Goal: Transaction & Acquisition: Purchase product/service

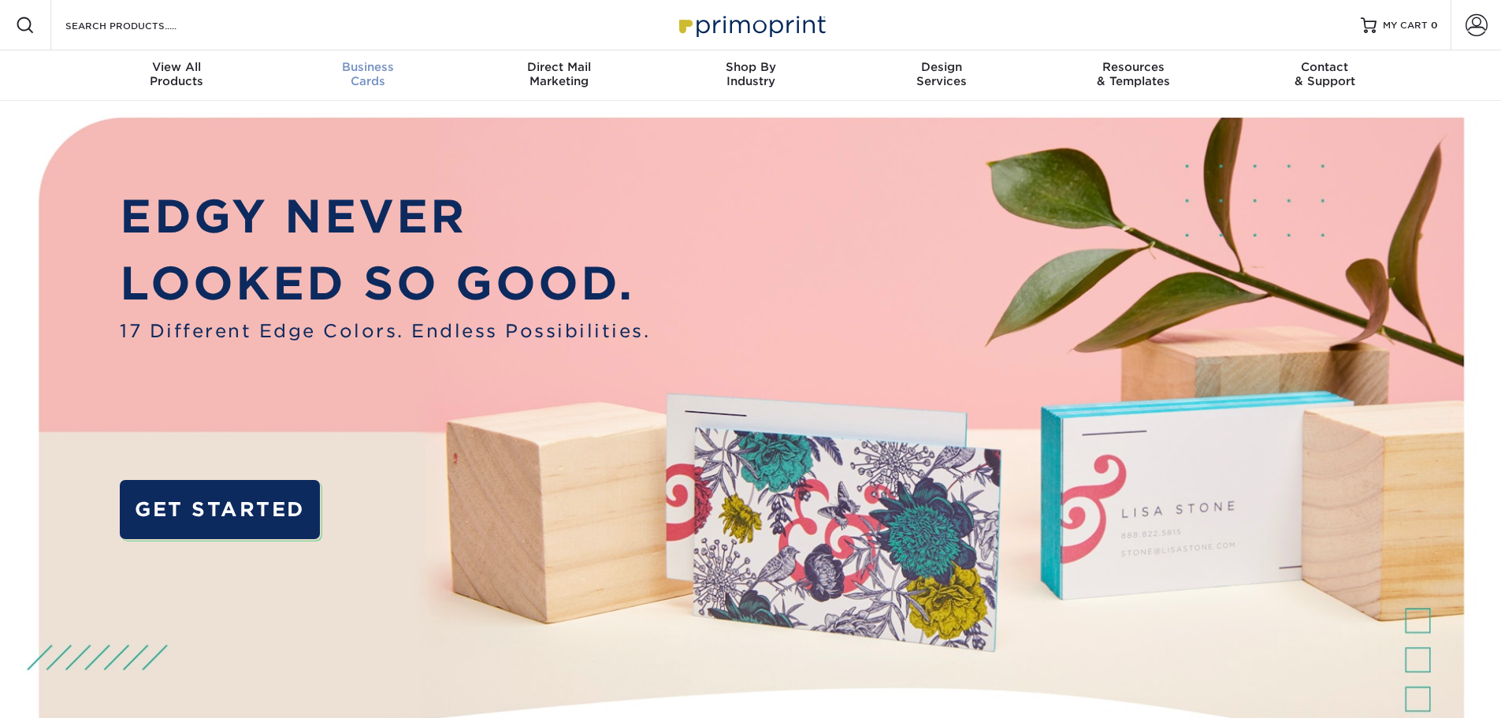
click at [370, 76] on div "Business Cards" at bounding box center [367, 74] width 191 height 28
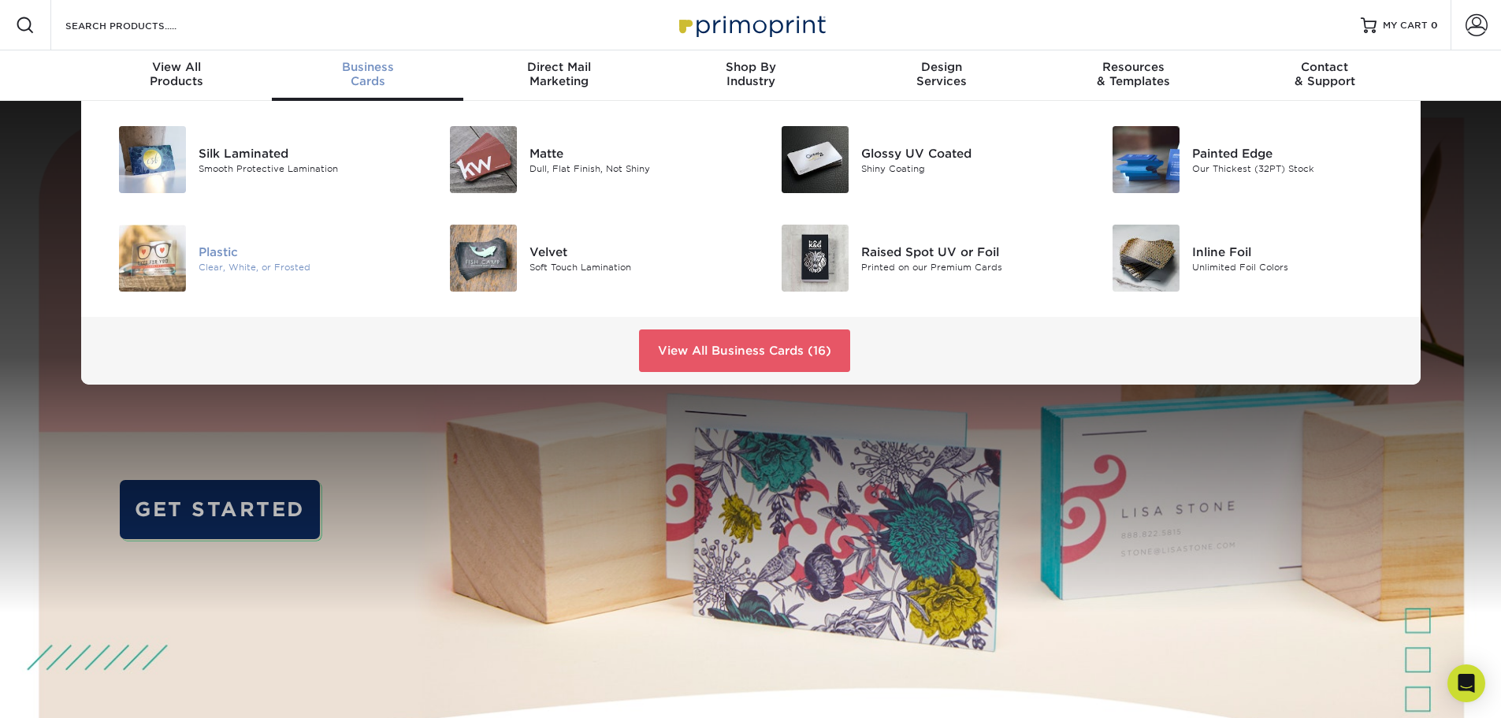
click at [189, 263] on div at bounding box center [143, 258] width 110 height 67
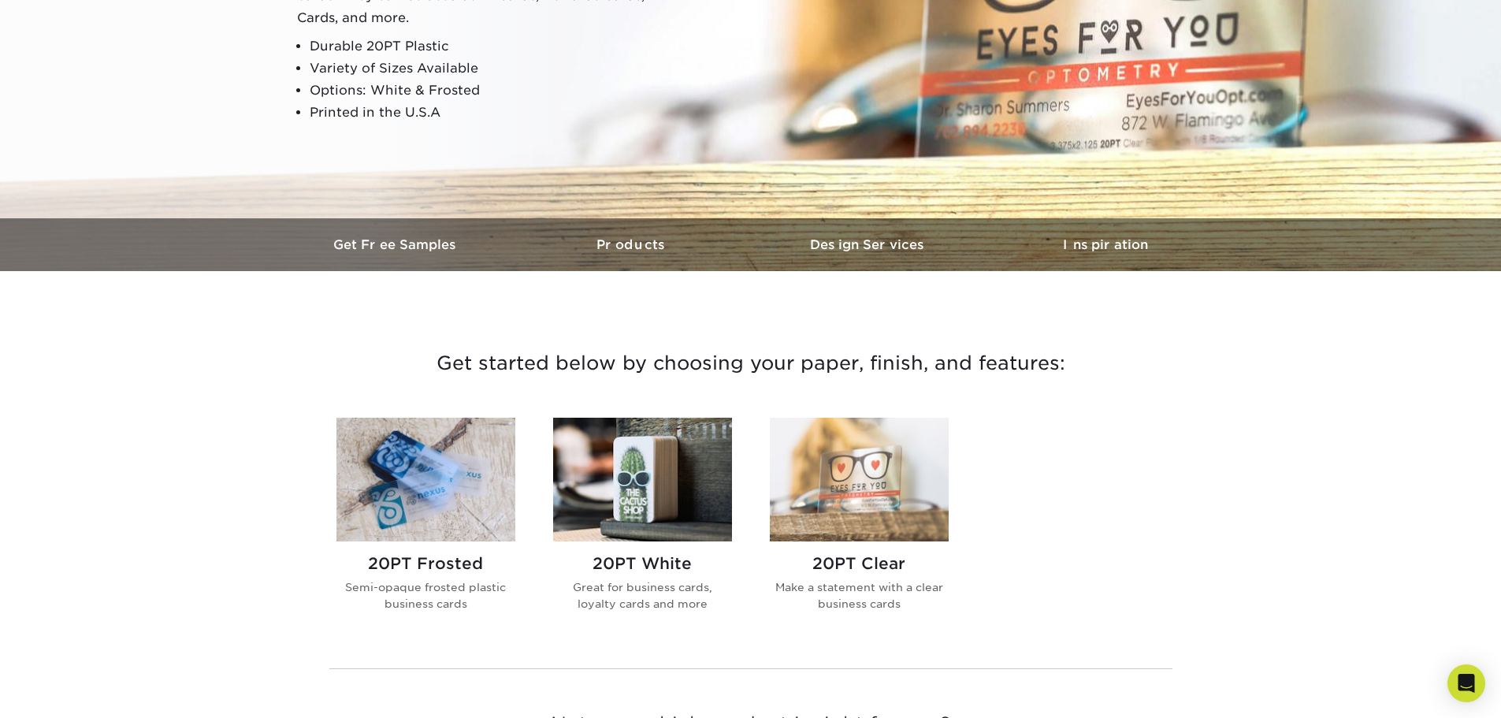
scroll to position [394, 0]
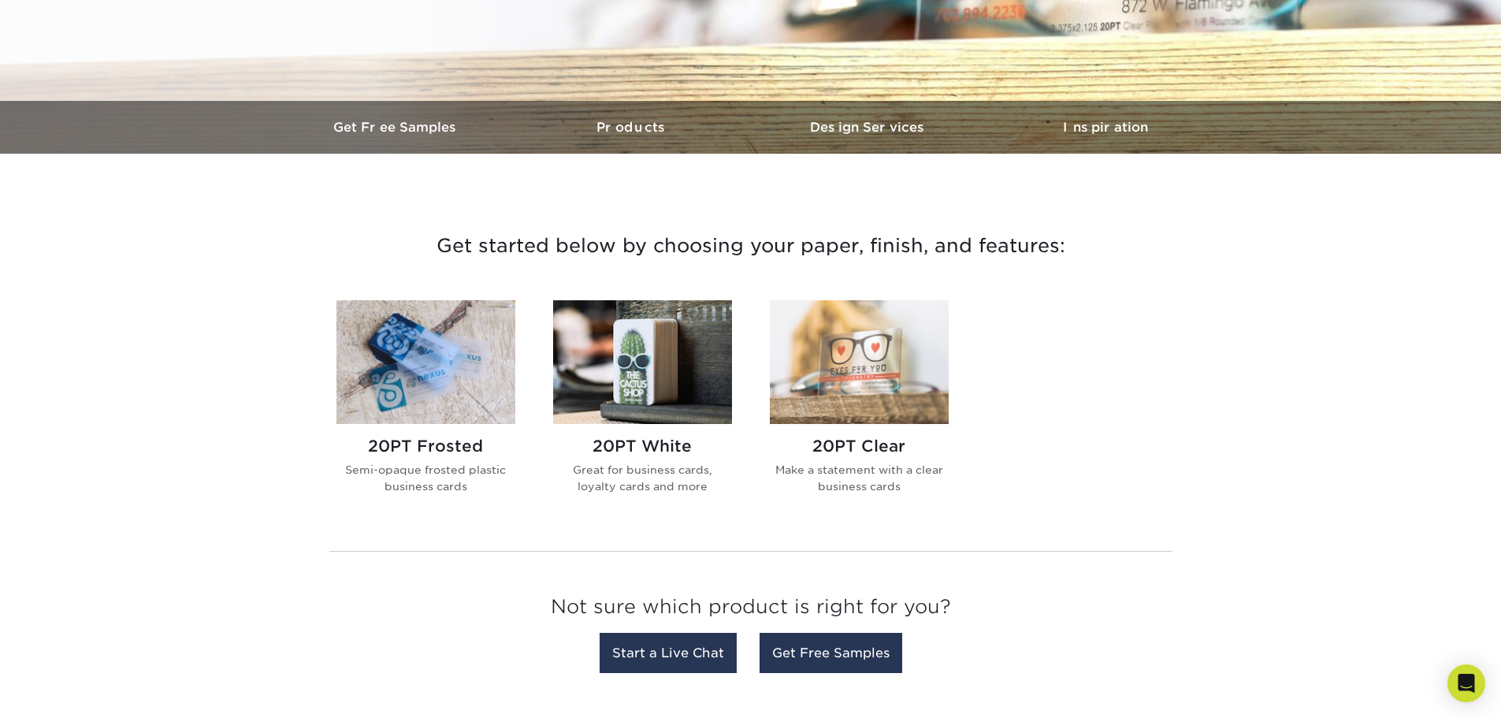
click at [867, 368] on img at bounding box center [859, 362] width 179 height 124
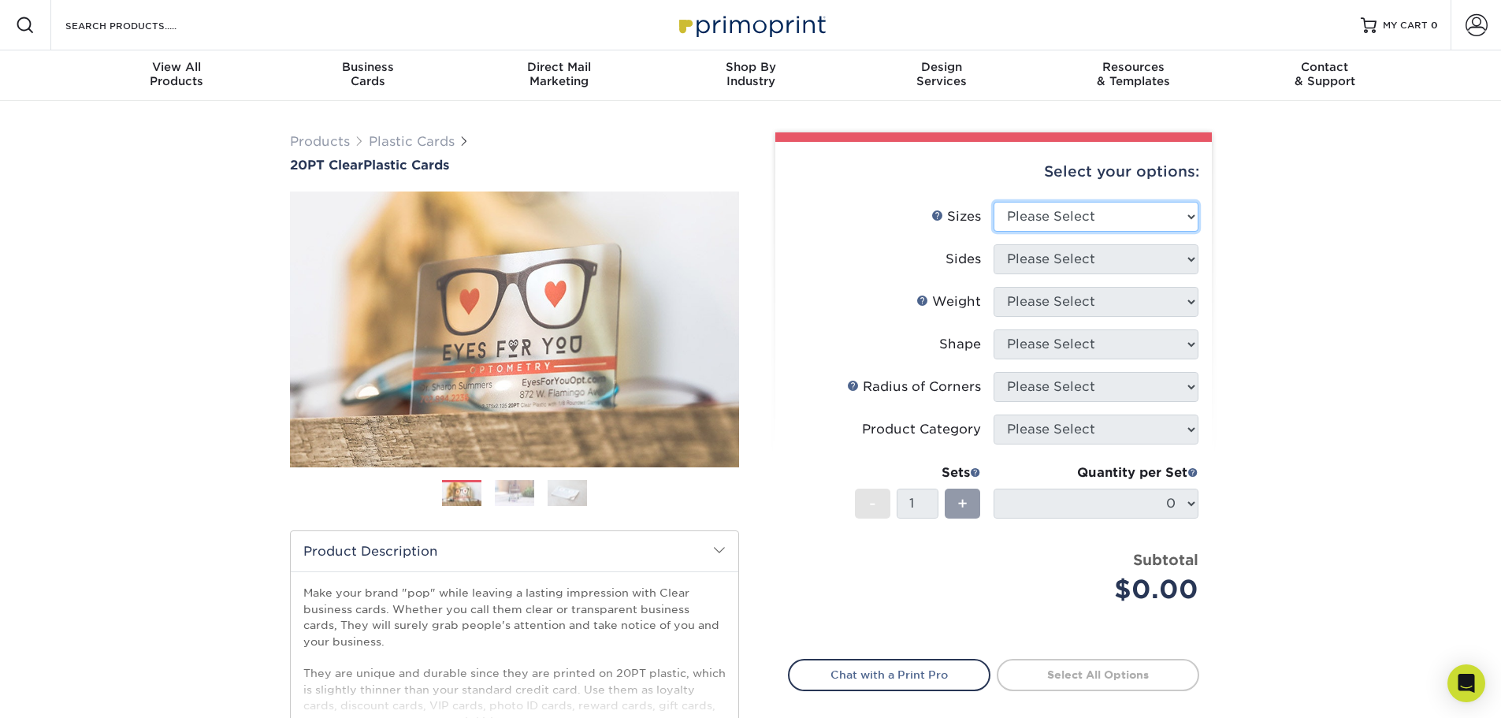
click at [1035, 222] on select "Please Select 2" x 3.5" 2.12" x 3.375" 2.5" x 2.5"" at bounding box center [1096, 217] width 205 height 30
click at [1033, 203] on select "Please Select 2" x 3.5" 2.12" x 3.375" 2.5" x 2.5"" at bounding box center [1096, 217] width 205 height 30
click at [994, 202] on select "Please Select 2" x 3.5" 2.12" x 3.375" 2.5" x 2.5"" at bounding box center [1096, 217] width 205 height 30
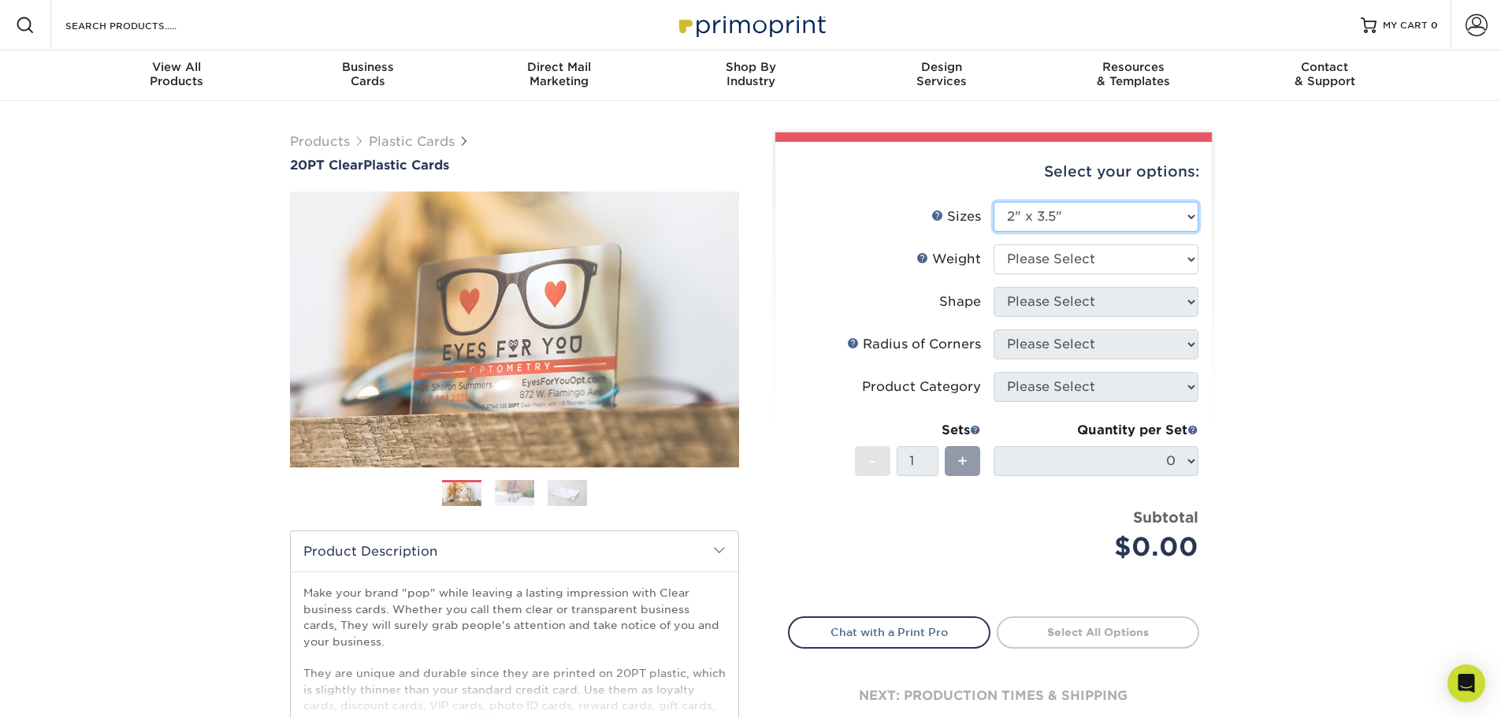
click at [1033, 214] on select "Please Select 2" x 3.5" 2.12" x 3.375" 2.5" x 2.5"" at bounding box center [1096, 217] width 205 height 30
select select "2.12x3.38"
click at [994, 202] on select "Please Select 2" x 3.5" 2.12" x 3.375" 2.5" x 2.5"" at bounding box center [1096, 217] width 205 height 30
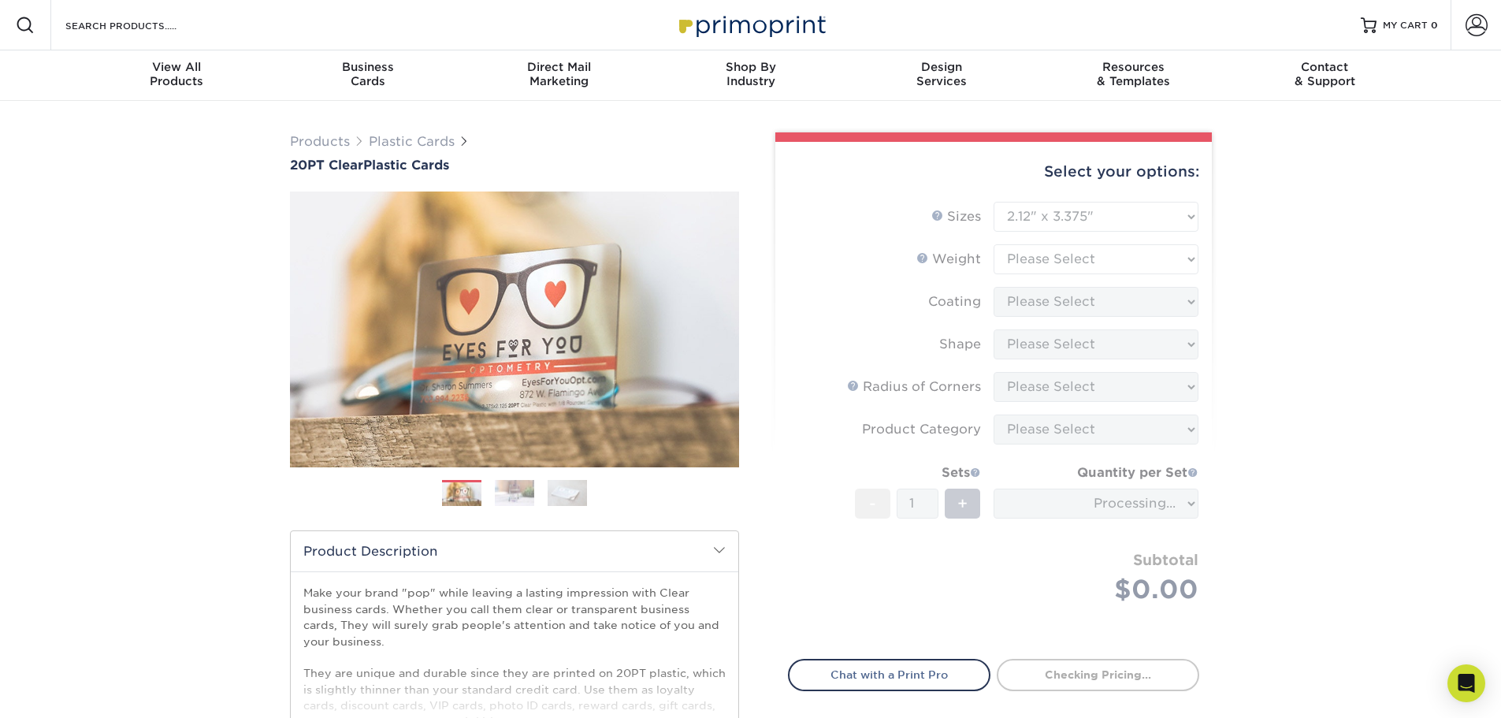
click at [1119, 267] on form "Sizes Help Sizes Please Select 2" x 3.5" 2.12" x 3.375" 2.5" x 2.5" Sides Pleas…" at bounding box center [993, 421] width 411 height 439
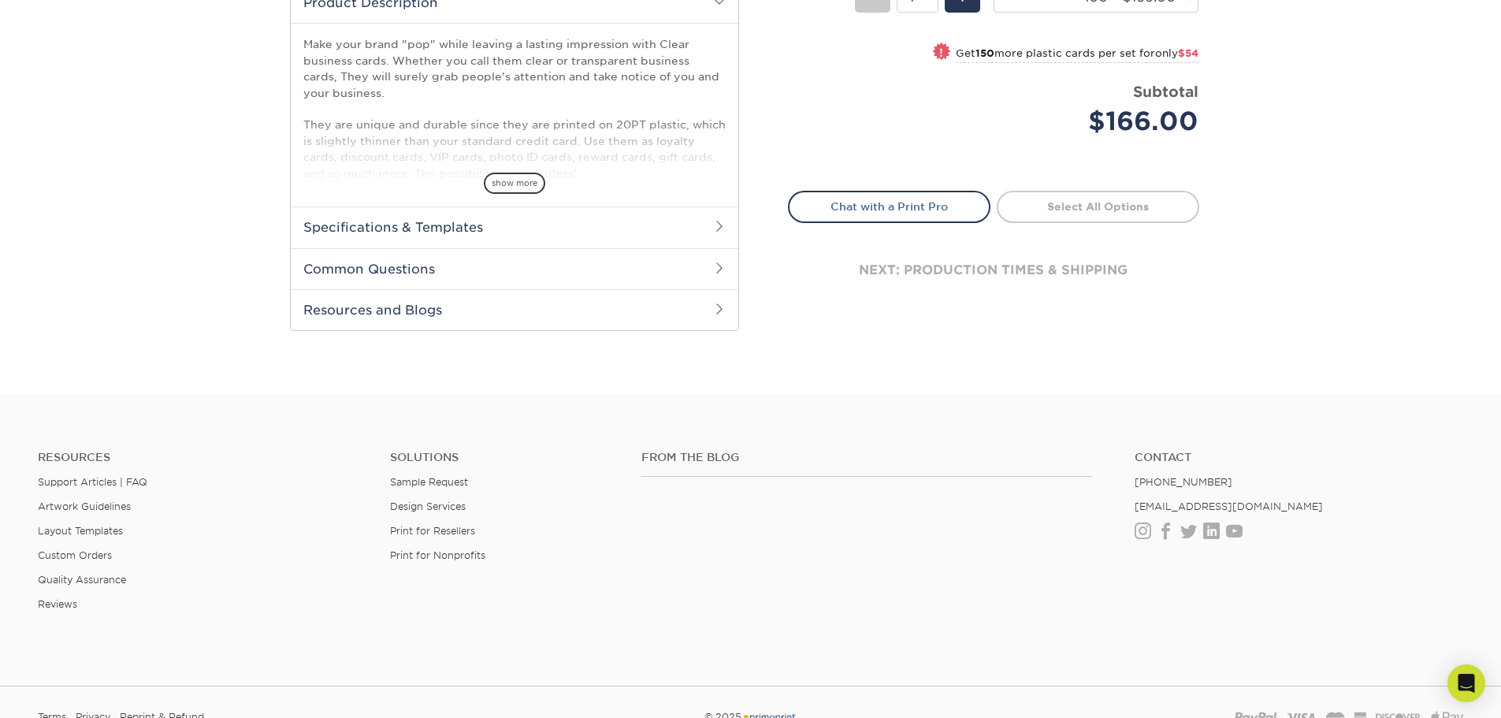
scroll to position [552, 0]
click at [545, 230] on h2 "Specifications & Templates" at bounding box center [515, 223] width 448 height 41
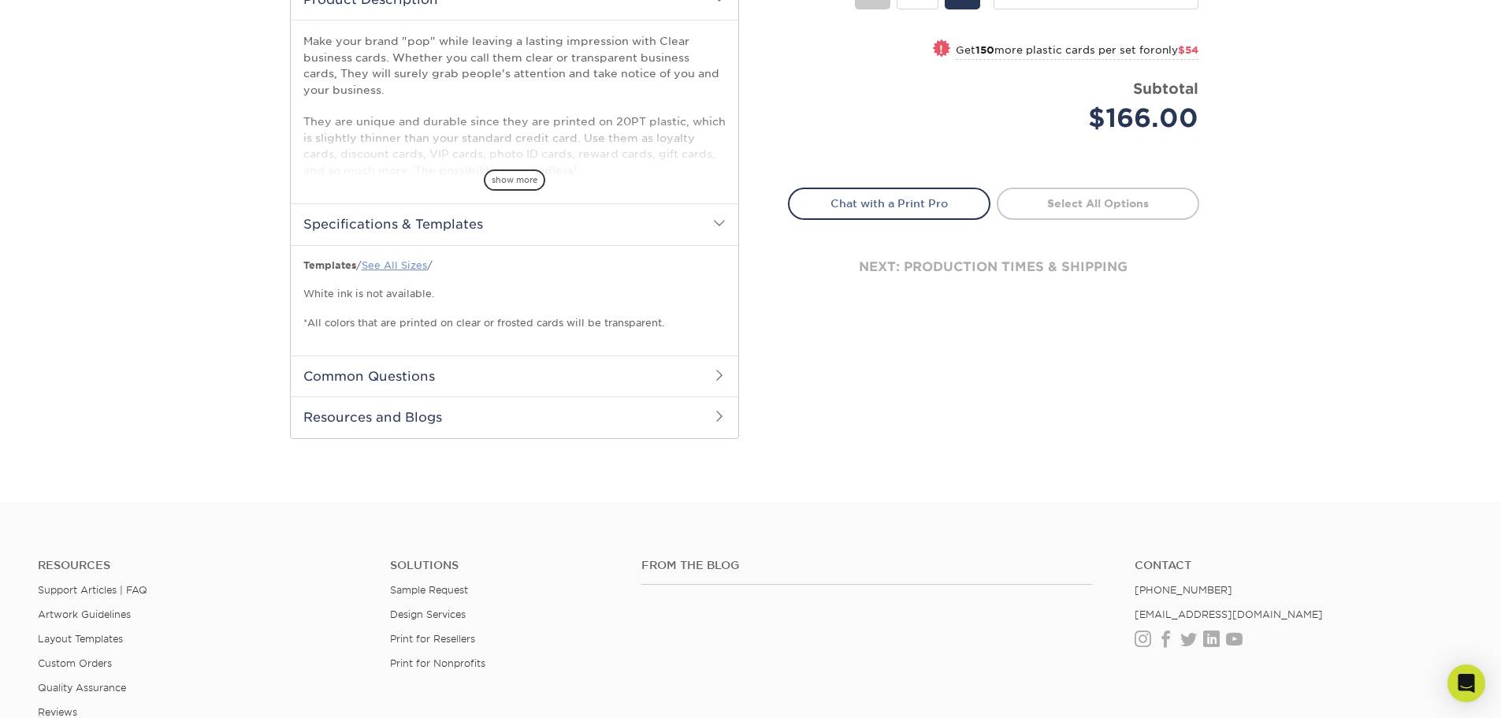
click at [392, 268] on link "See All Sizes" at bounding box center [394, 265] width 65 height 12
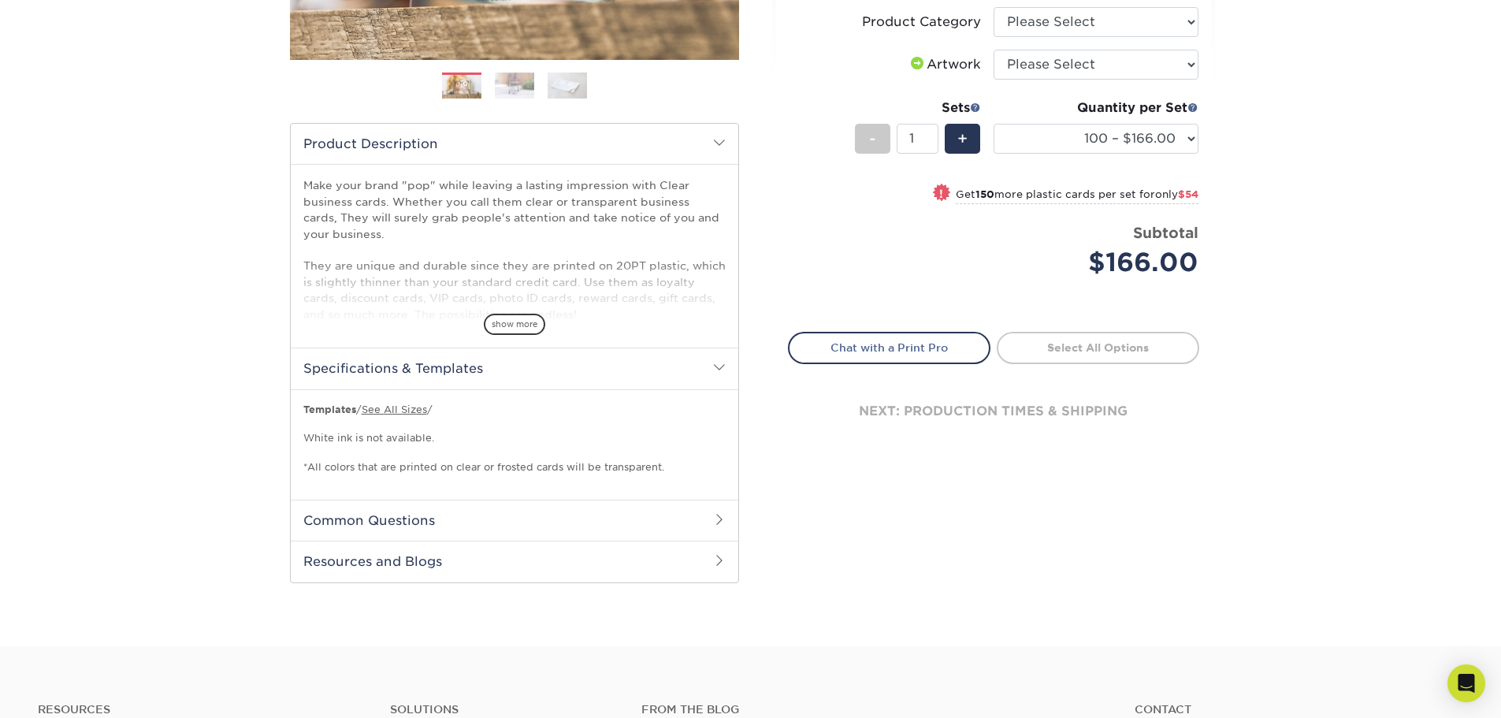
scroll to position [394, 0]
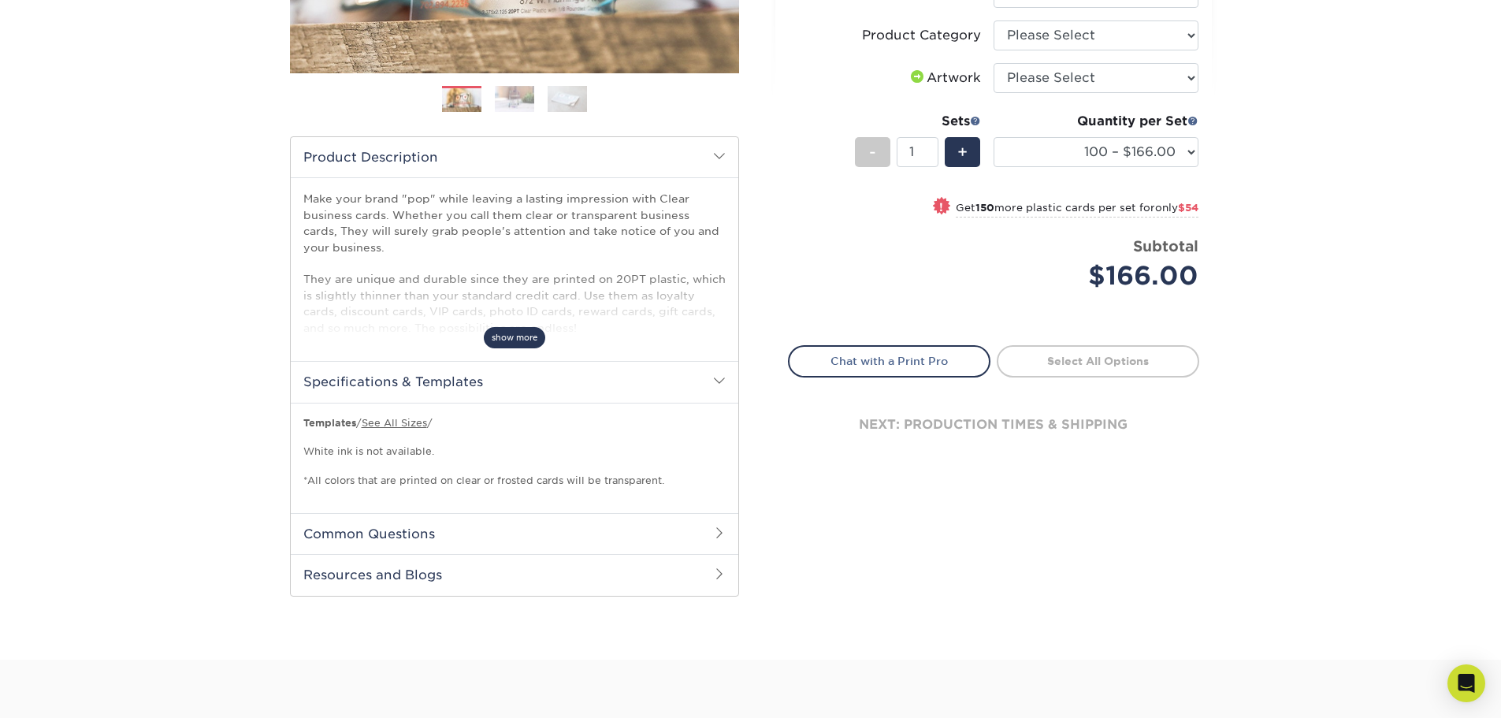
click at [522, 336] on span "show more" at bounding box center [514, 337] width 61 height 21
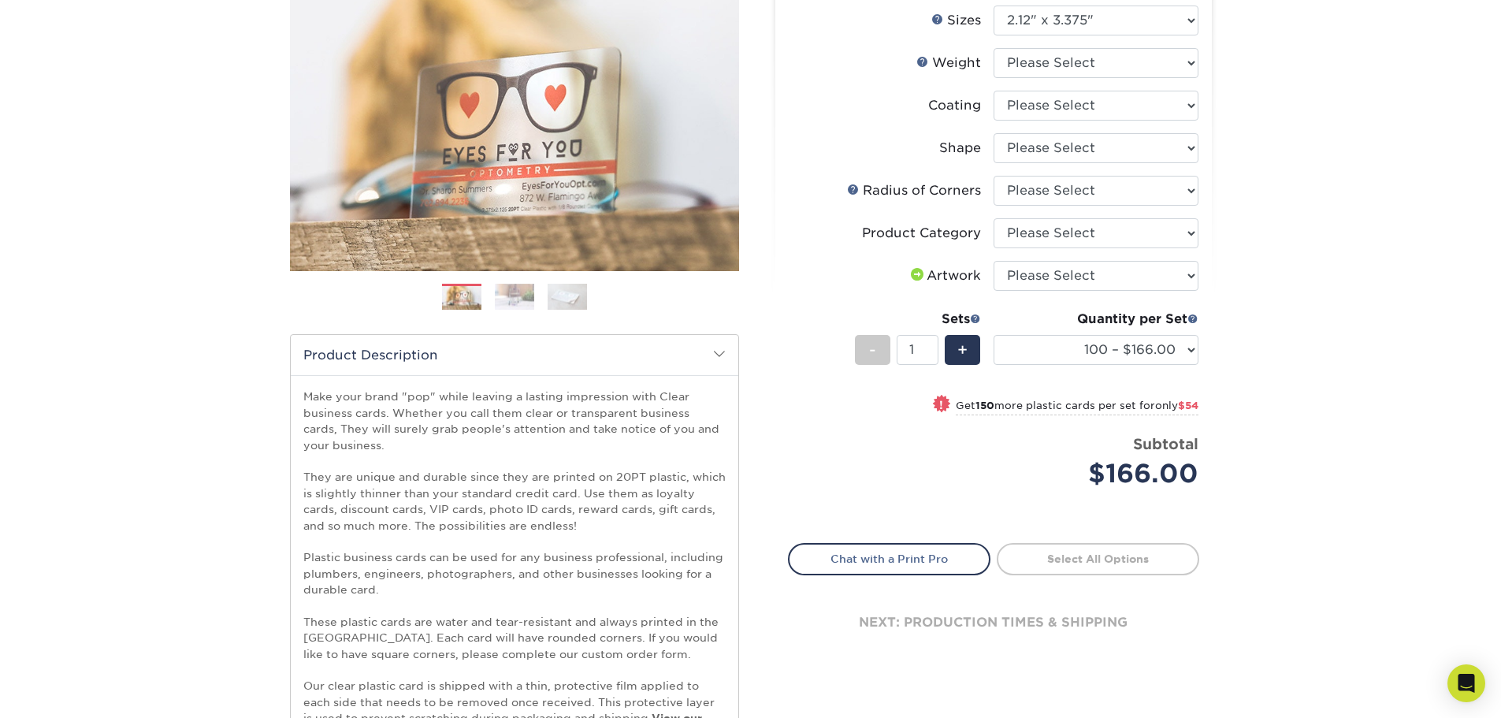
scroll to position [0, 0]
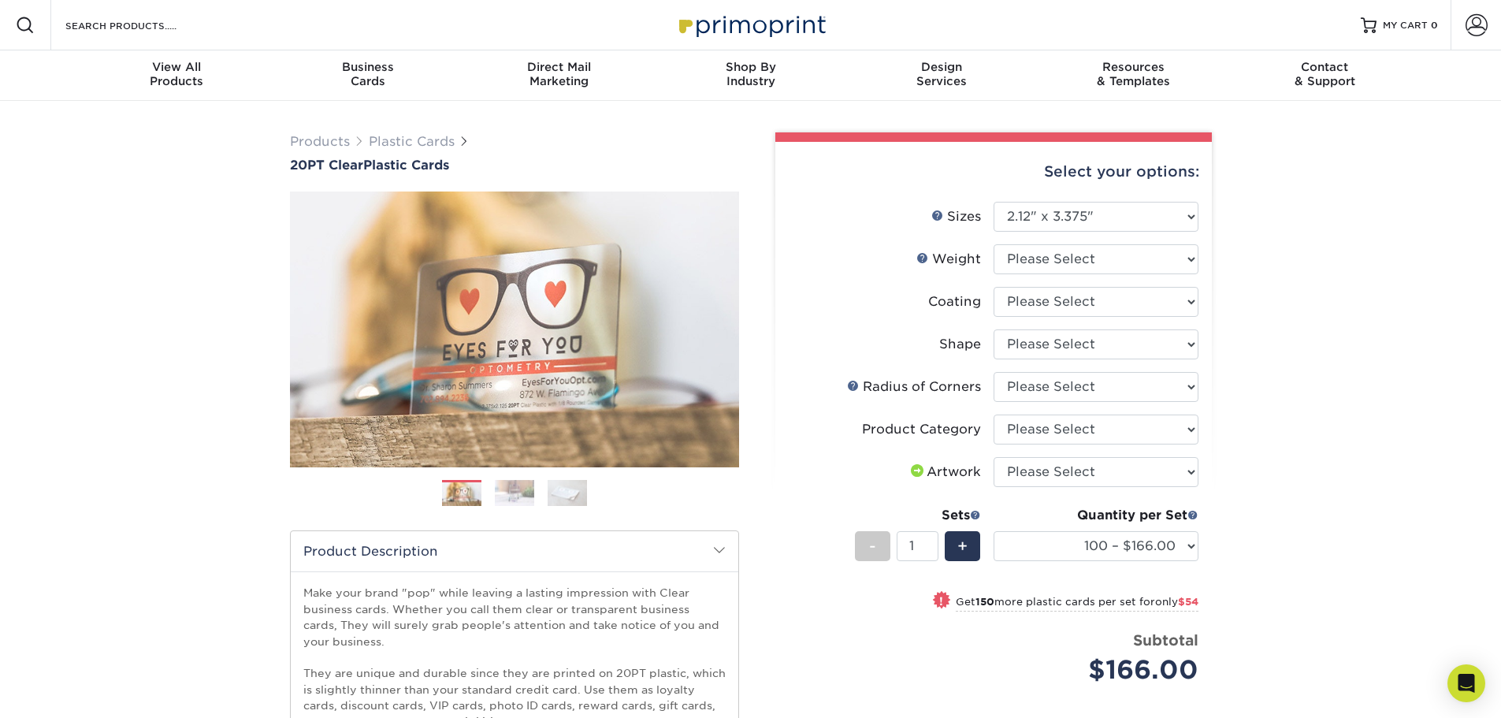
click at [556, 484] on img at bounding box center [567, 493] width 39 height 28
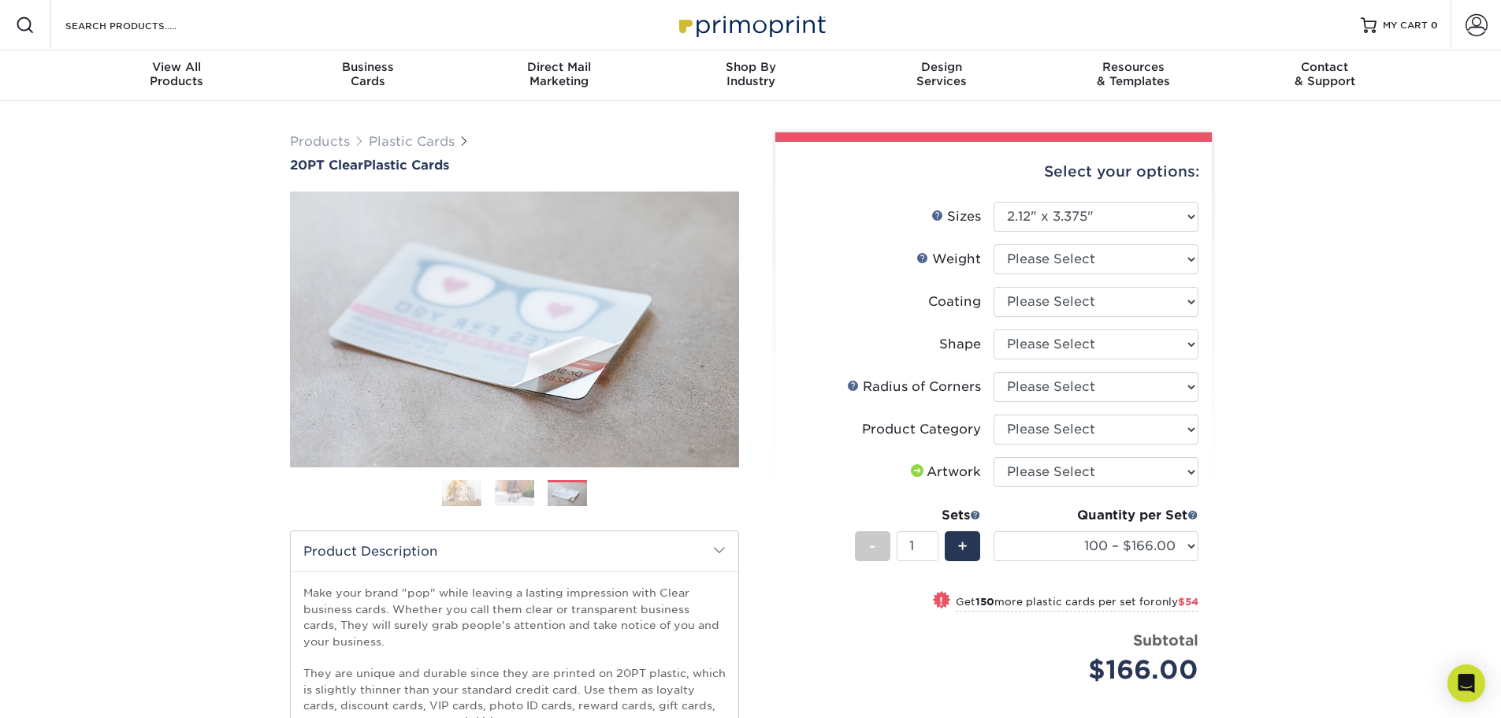
click at [495, 490] on img at bounding box center [514, 493] width 39 height 28
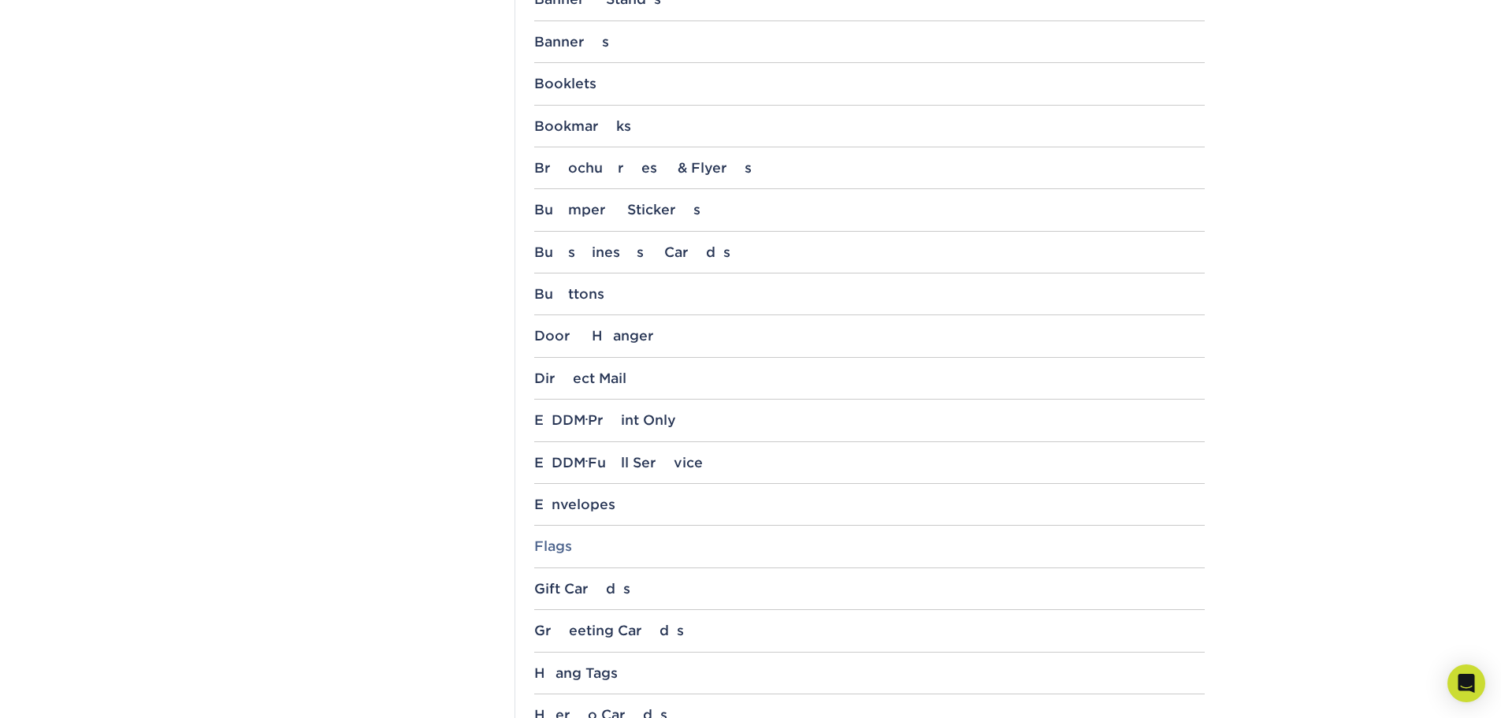
scroll to position [709, 0]
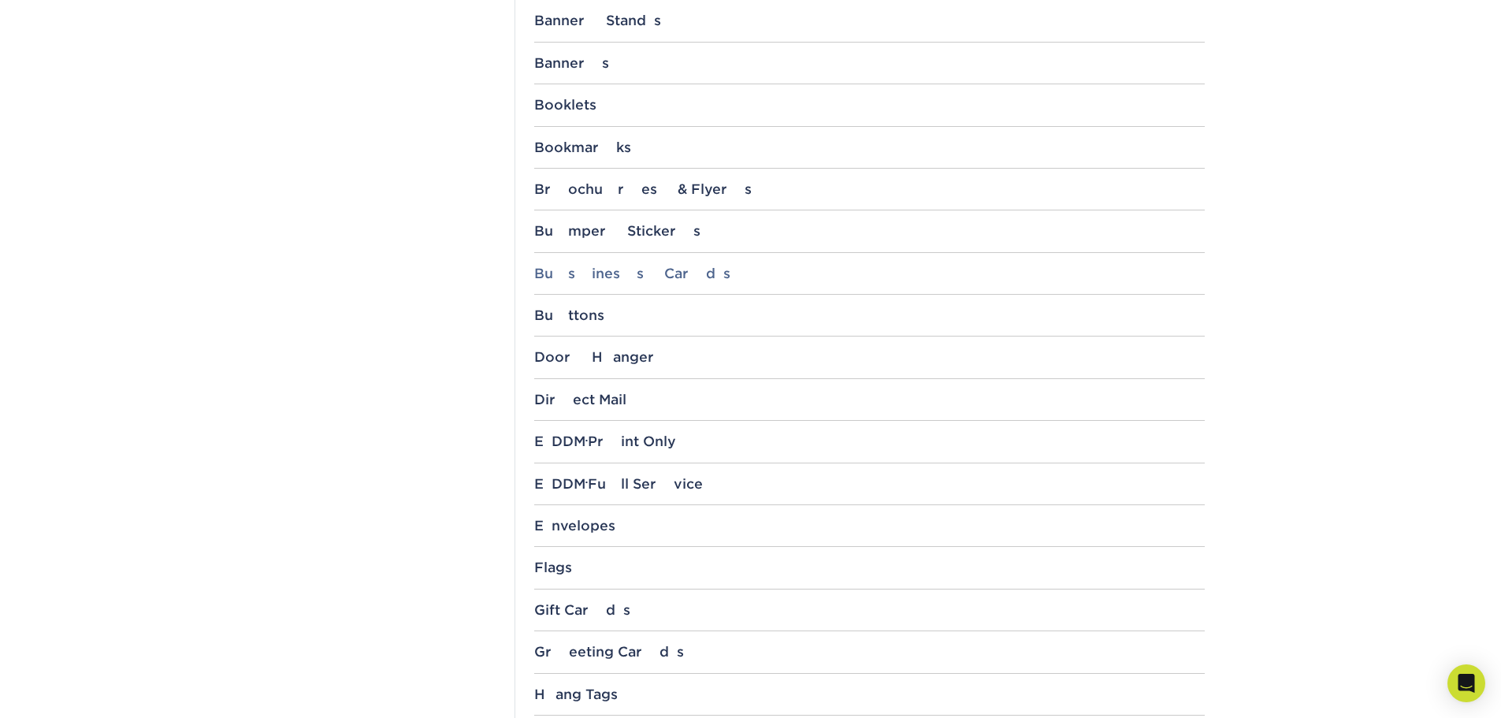
click at [597, 269] on div "Business Cards" at bounding box center [869, 274] width 671 height 16
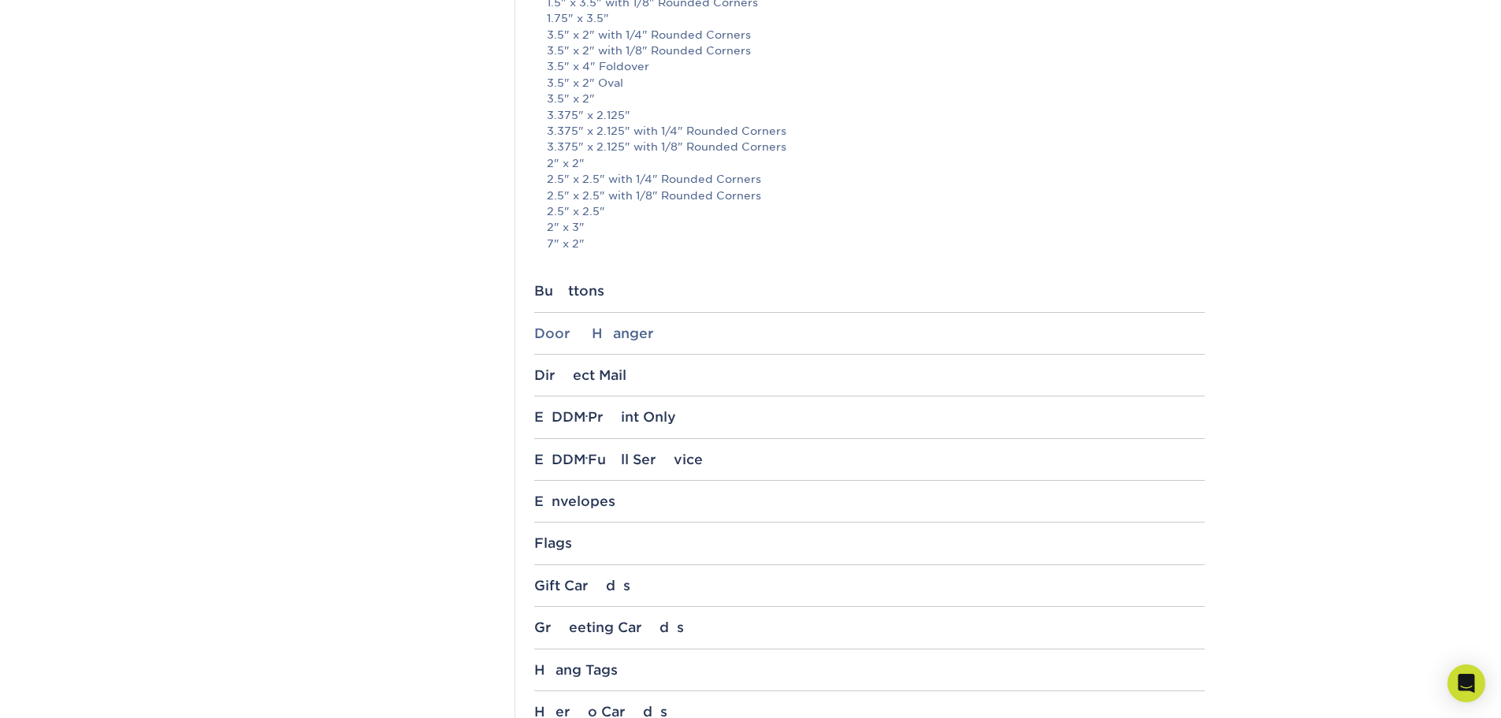
scroll to position [1103, 0]
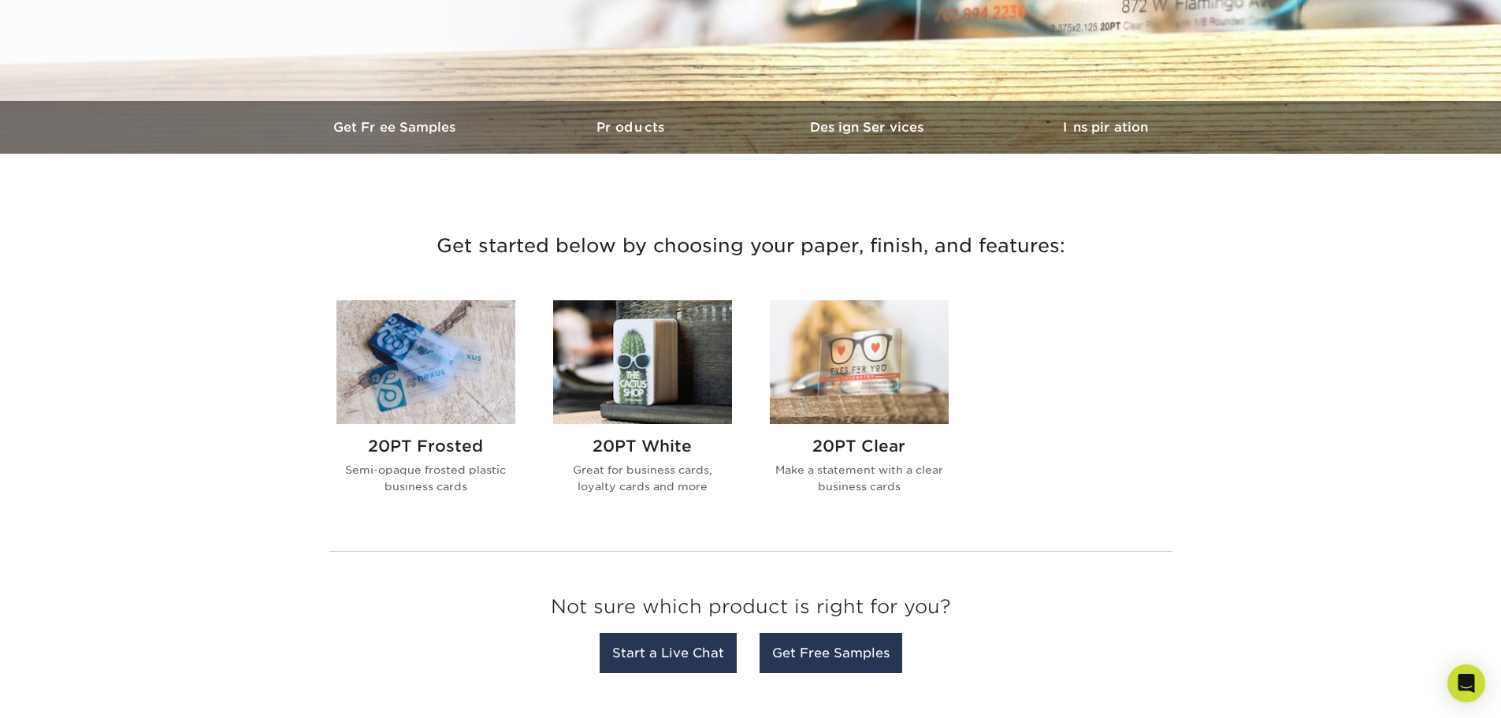
scroll to position [946, 0]
